Goal: Transaction & Acquisition: Purchase product/service

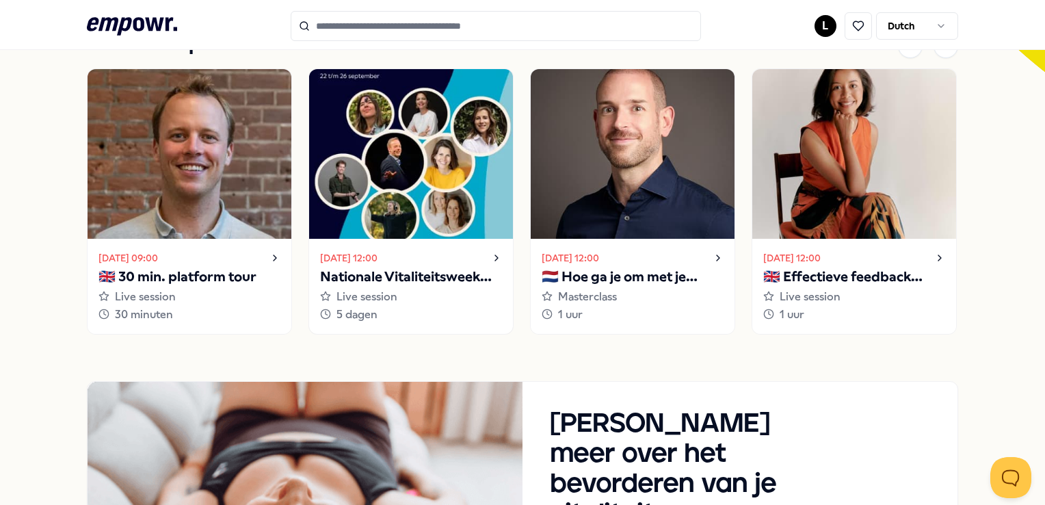
scroll to position [302, 0]
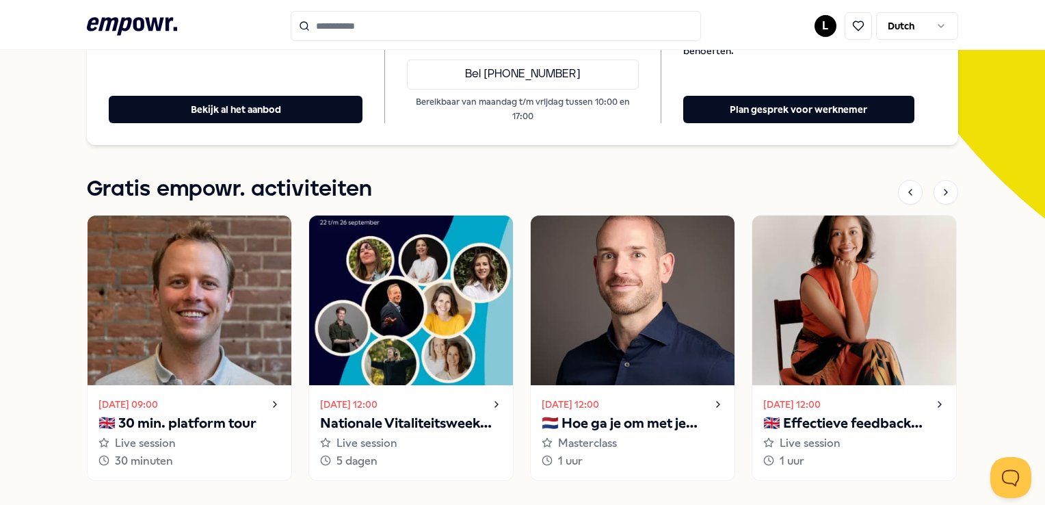
click at [927, 26] on html ".empowr-logo_svg__cls-1{fill:#03032f} L Dutch Alle categorieën Self-care librar…" at bounding box center [522, 252] width 1045 height 505
click at [811, 17] on html ".empowr-logo_svg__cls-1{fill:#03032f} L Dutch Alle categorieën Self-care librar…" at bounding box center [522, 252] width 1045 height 505
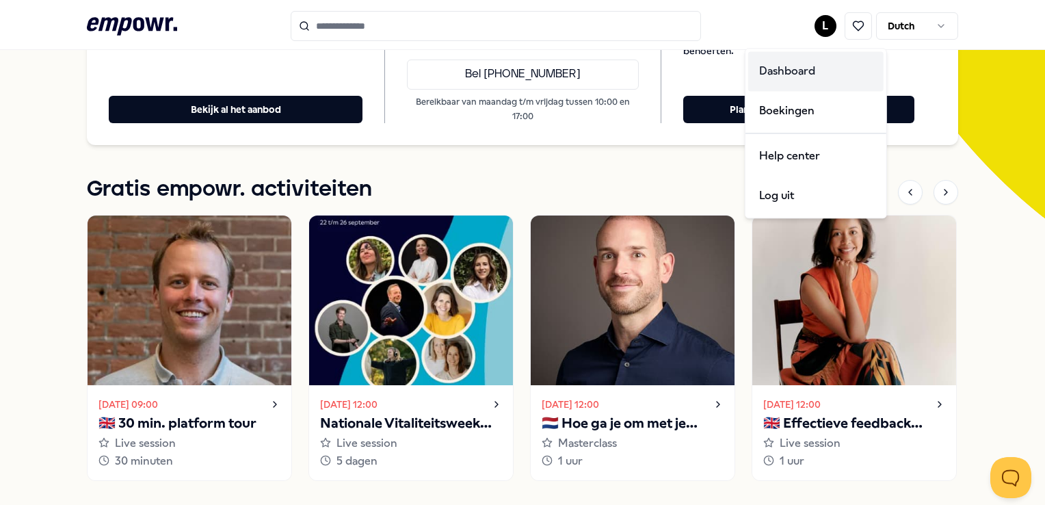
click at [813, 68] on div "Dashboard" at bounding box center [815, 71] width 135 height 40
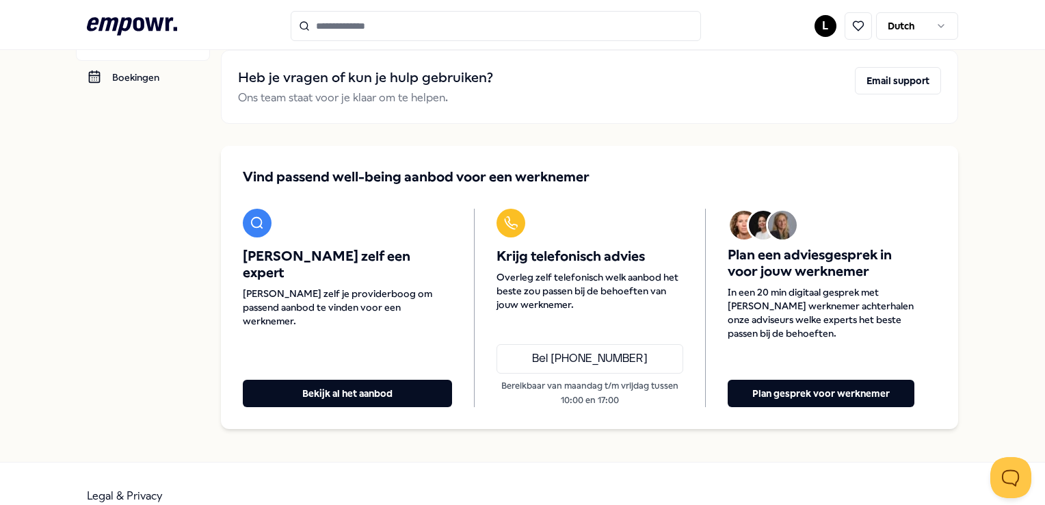
scroll to position [100, 0]
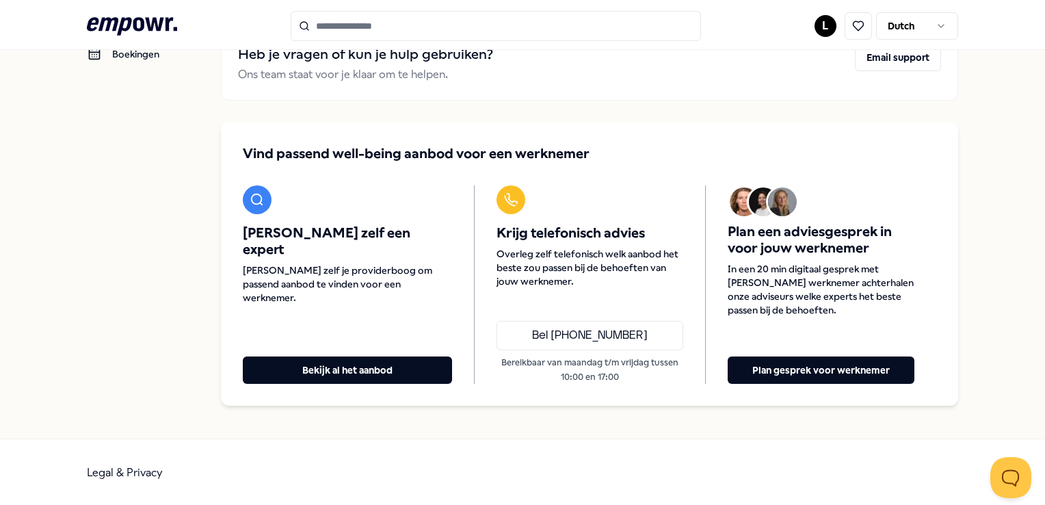
click at [544, 21] on input "Search for products, categories or subcategories" at bounding box center [496, 26] width 411 height 30
drag, startPoint x: 380, startPoint y: 10, endPoint x: 372, endPoint y: 19, distance: 11.7
click at [377, 12] on input "Search for products, categories or subcategories" at bounding box center [496, 26] width 411 height 30
click at [372, 19] on input "Search for products, categories or subcategories" at bounding box center [496, 26] width 411 height 30
click at [394, 370] on button "Bekijk al het aanbod" at bounding box center [347, 369] width 209 height 27
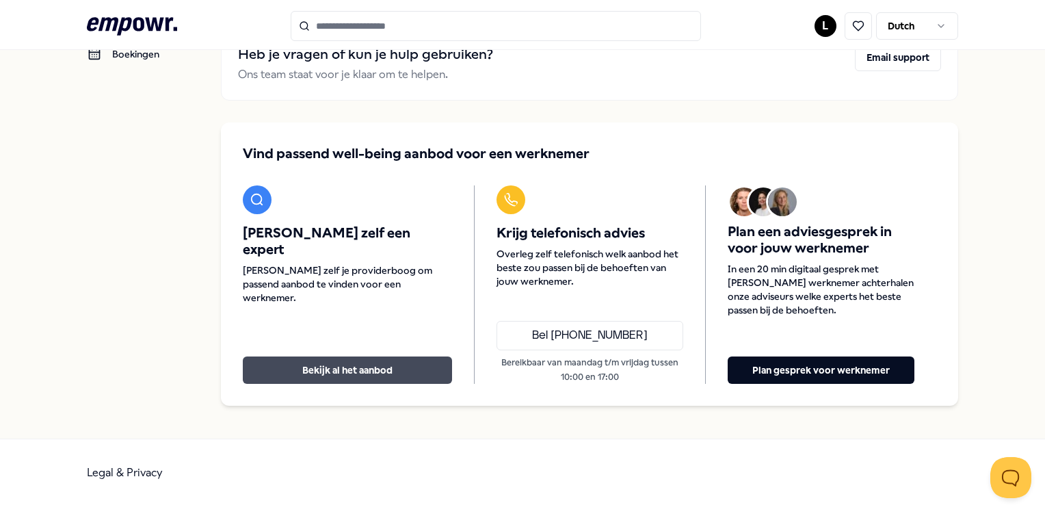
scroll to position [88, 0]
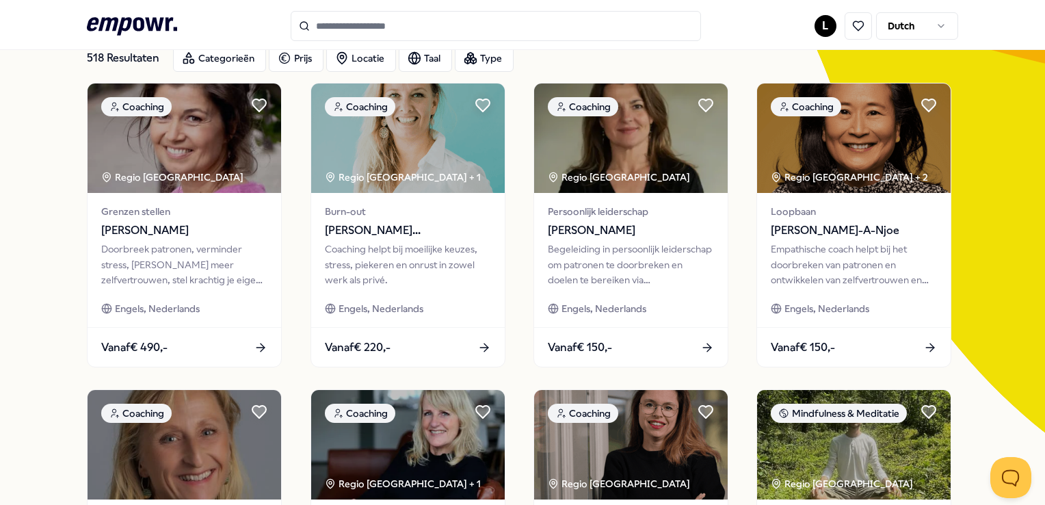
click at [363, 30] on input "Search for products, categories or subcategories" at bounding box center [496, 26] width 411 height 30
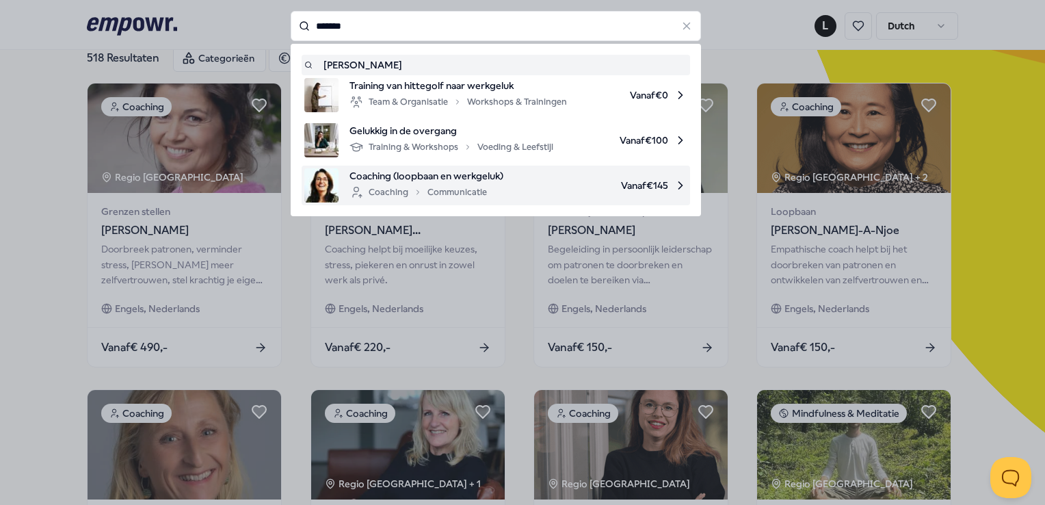
click at [378, 177] on span "Coaching (loopbaan en werkgeluk)" at bounding box center [427, 175] width 154 height 15
type input "*******"
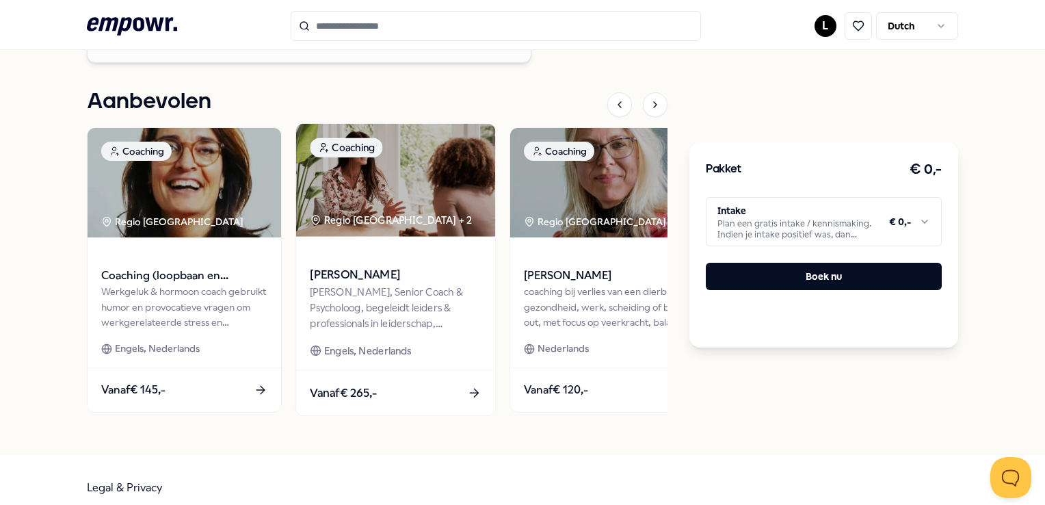
scroll to position [1502, 0]
